Goal: Use online tool/utility: Utilize a website feature to perform a specific function

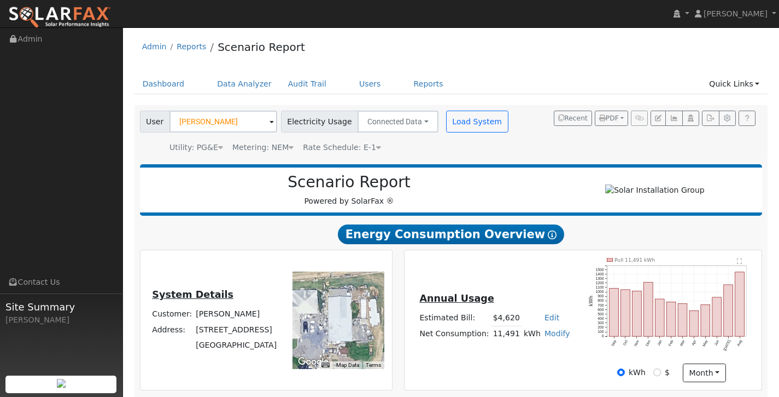
click at [222, 126] on input "[PERSON_NAME]" at bounding box center [224, 121] width 108 height 22
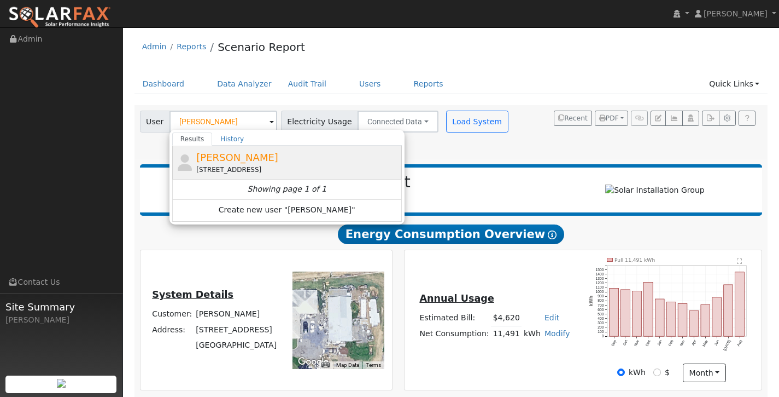
click at [232, 159] on span "[PERSON_NAME]" at bounding box center [237, 156] width 82 height 11
type input "[PERSON_NAME]"
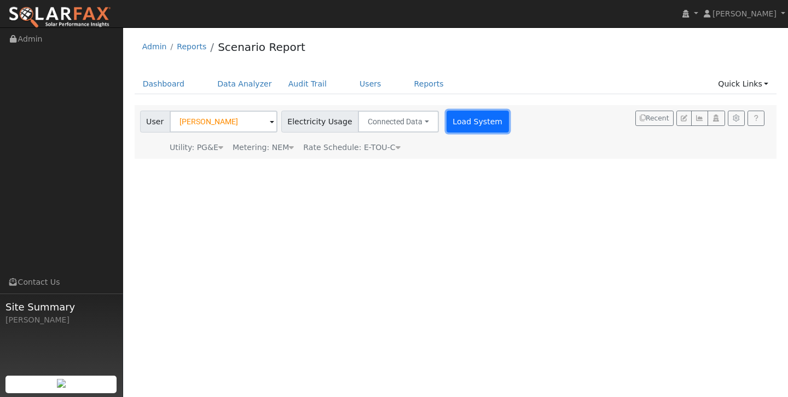
click at [450, 118] on button "Load System" at bounding box center [477, 121] width 62 height 22
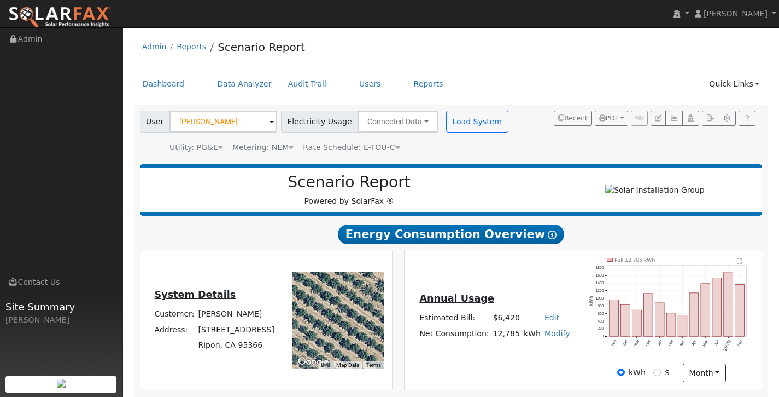
click at [574, 81] on ul "Dashboard Data Analyzer Audit Trail Users Reports Quick Links Quick Add Quick C…" at bounding box center [452, 84] width 634 height 20
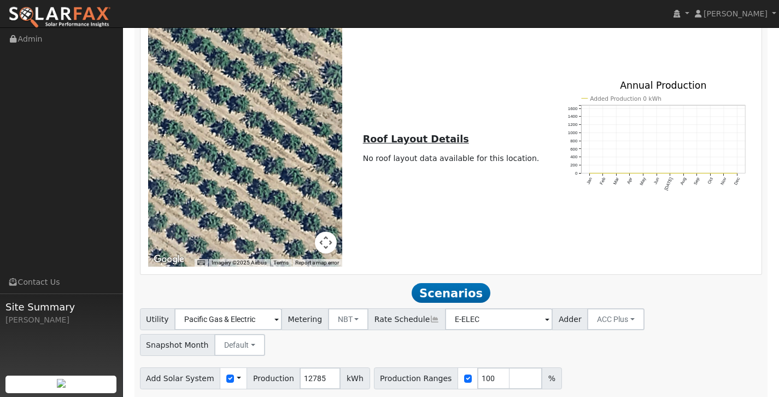
scroll to position [428, 0]
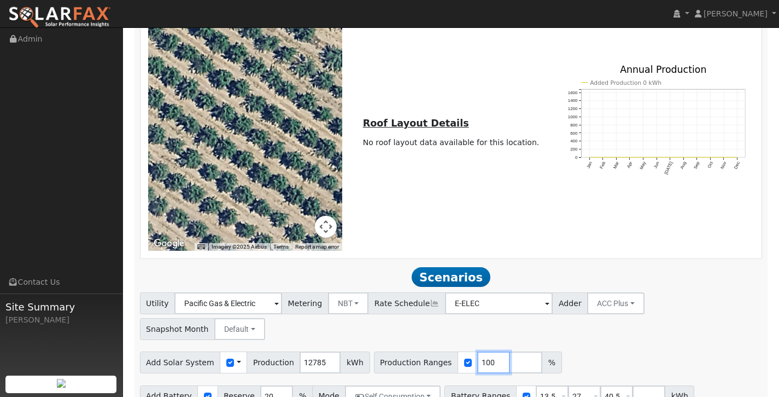
click at [481, 351] on input "100" at bounding box center [493, 362] width 33 height 22
type input "138"
click at [550, 385] on input "13.5" at bounding box center [552, 396] width 33 height 22
type input "27"
type input "40.5"
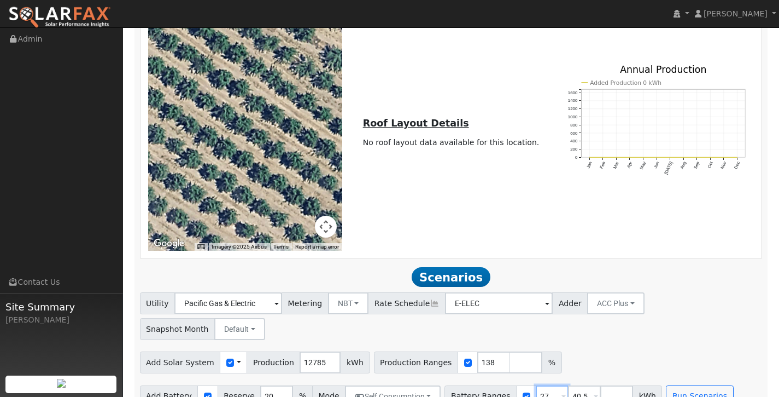
type input "27"
click at [580, 385] on input "40.5" at bounding box center [584, 396] width 33 height 22
type input "4"
click at [671, 385] on button "Run Scenarios" at bounding box center [667, 396] width 67 height 22
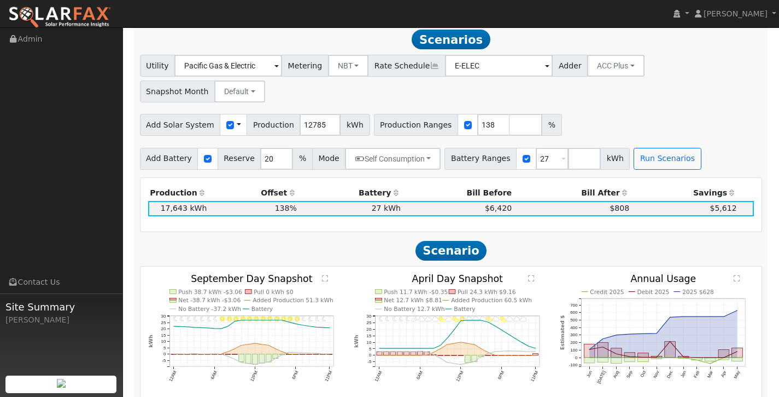
scroll to position [666, 0]
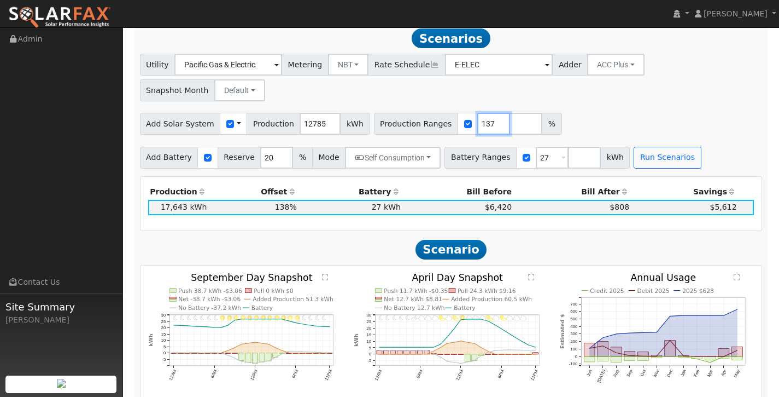
click at [486, 113] on input "137" at bounding box center [493, 124] width 33 height 22
type input "100"
click at [642, 147] on button "Run Scenarios" at bounding box center [667, 158] width 67 height 22
